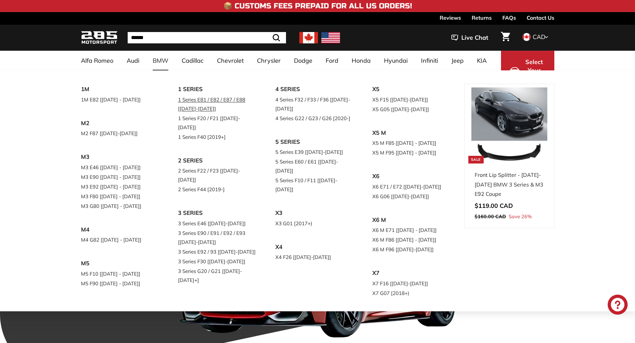
click at [190, 96] on link "1 Series E81 / E82 / E87 / E88 [[DATE]-[DATE]]" at bounding box center [217, 104] width 79 height 19
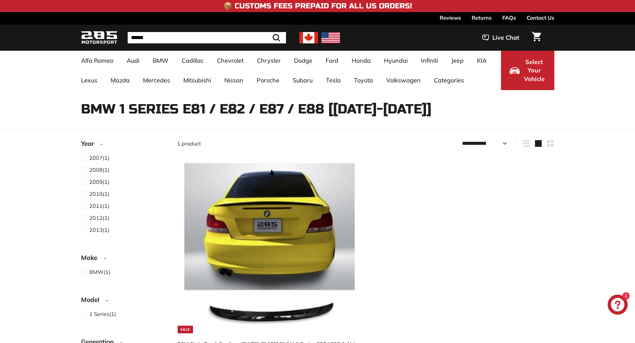
select select "**********"
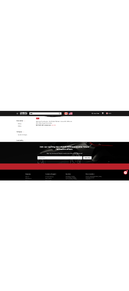
scroll to position [150, 0]
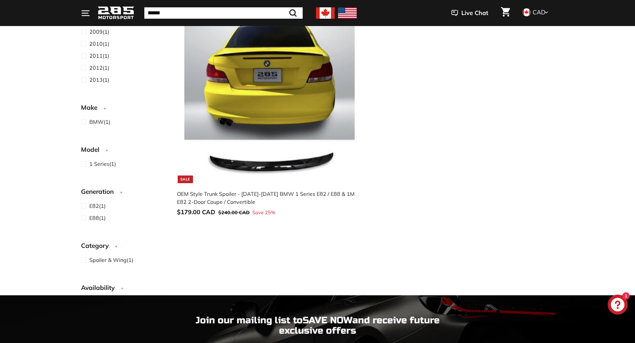
click at [252, 74] on img at bounding box center [269, 97] width 170 height 170
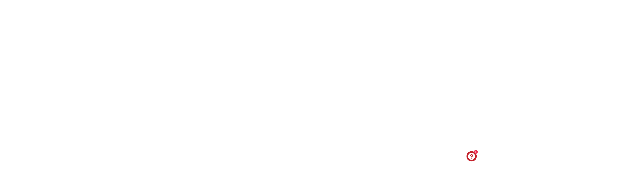
scroll to position [801, 0]
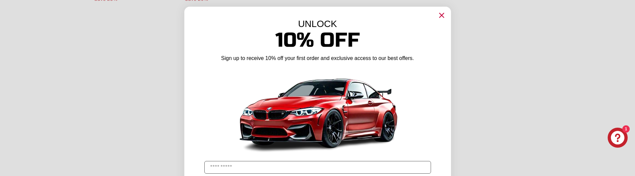
click at [437, 14] on circle "Close dialog" at bounding box center [442, 15] width 10 height 10
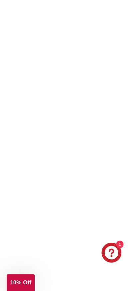
scroll to position [1109, 0]
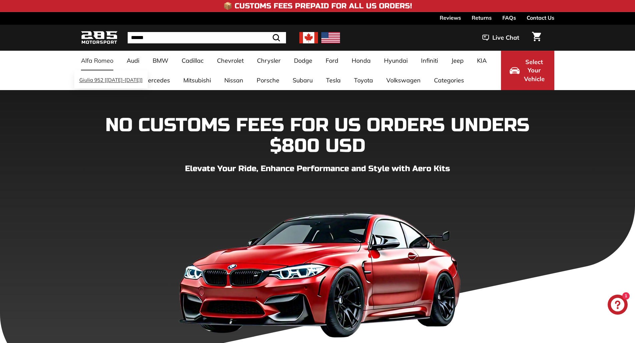
click at [94, 80] on link "Giulia 952 [[DATE]-[DATE]]" at bounding box center [110, 80] width 73 height 13
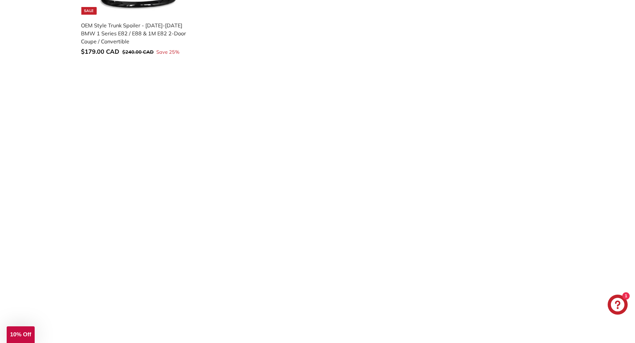
scroll to position [1013, 0]
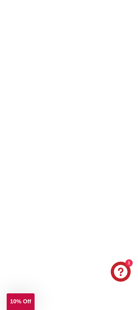
scroll to position [1275, 0]
